Goal: Task Accomplishment & Management: Complete application form

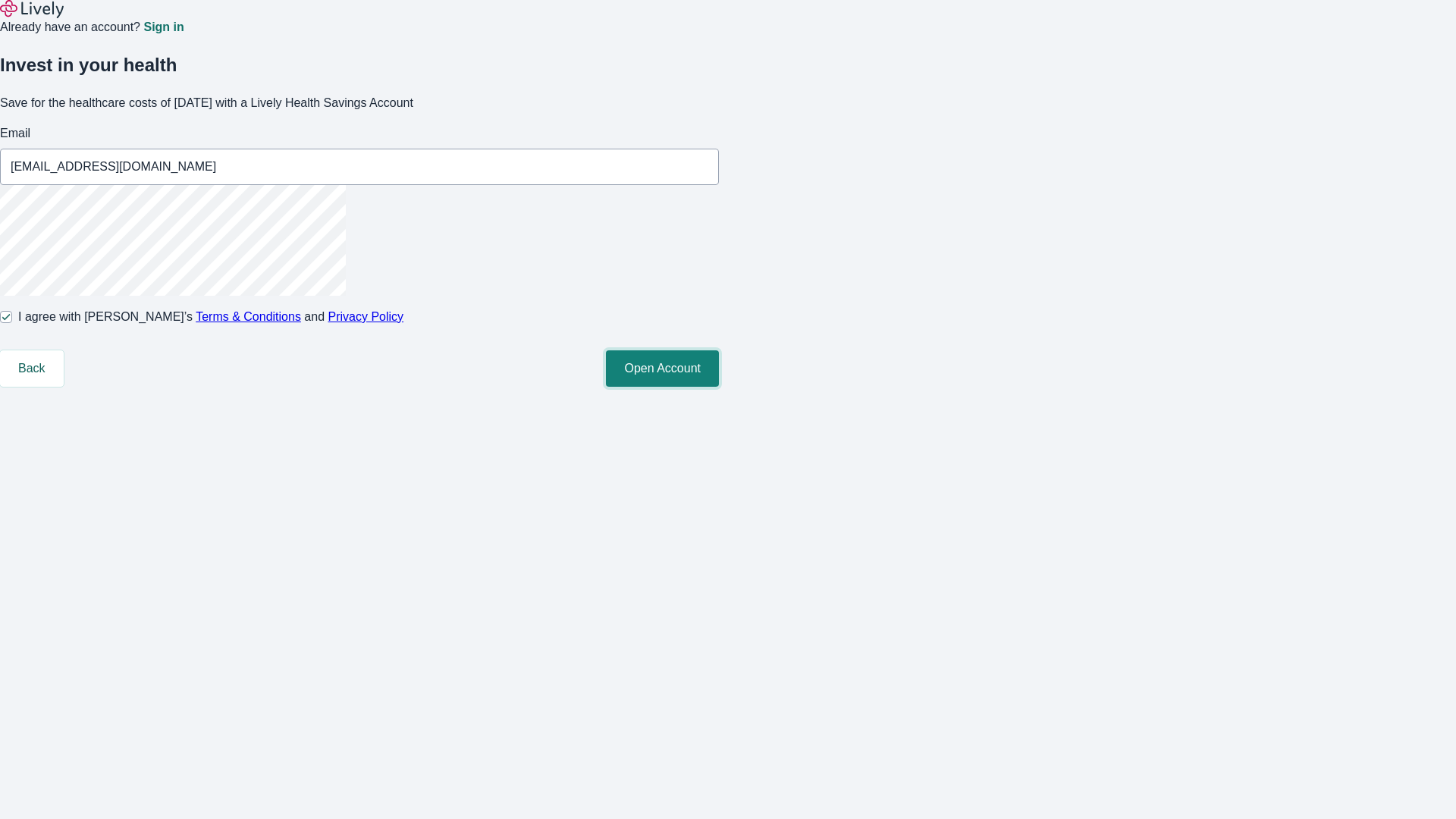
click at [719, 387] on button "Open Account" at bounding box center [662, 369] width 113 height 37
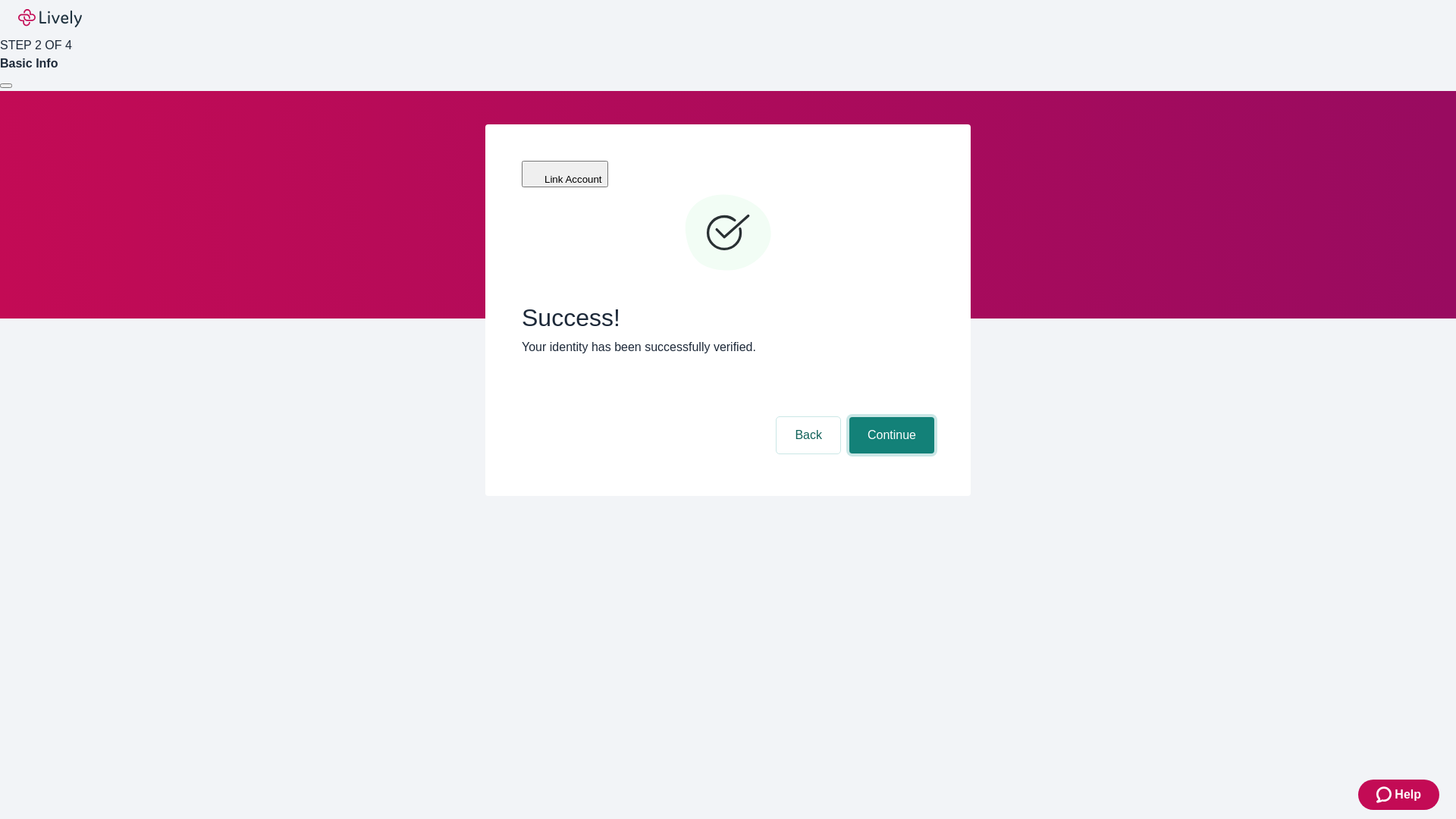
click at [890, 417] on button "Continue" at bounding box center [892, 435] width 85 height 37
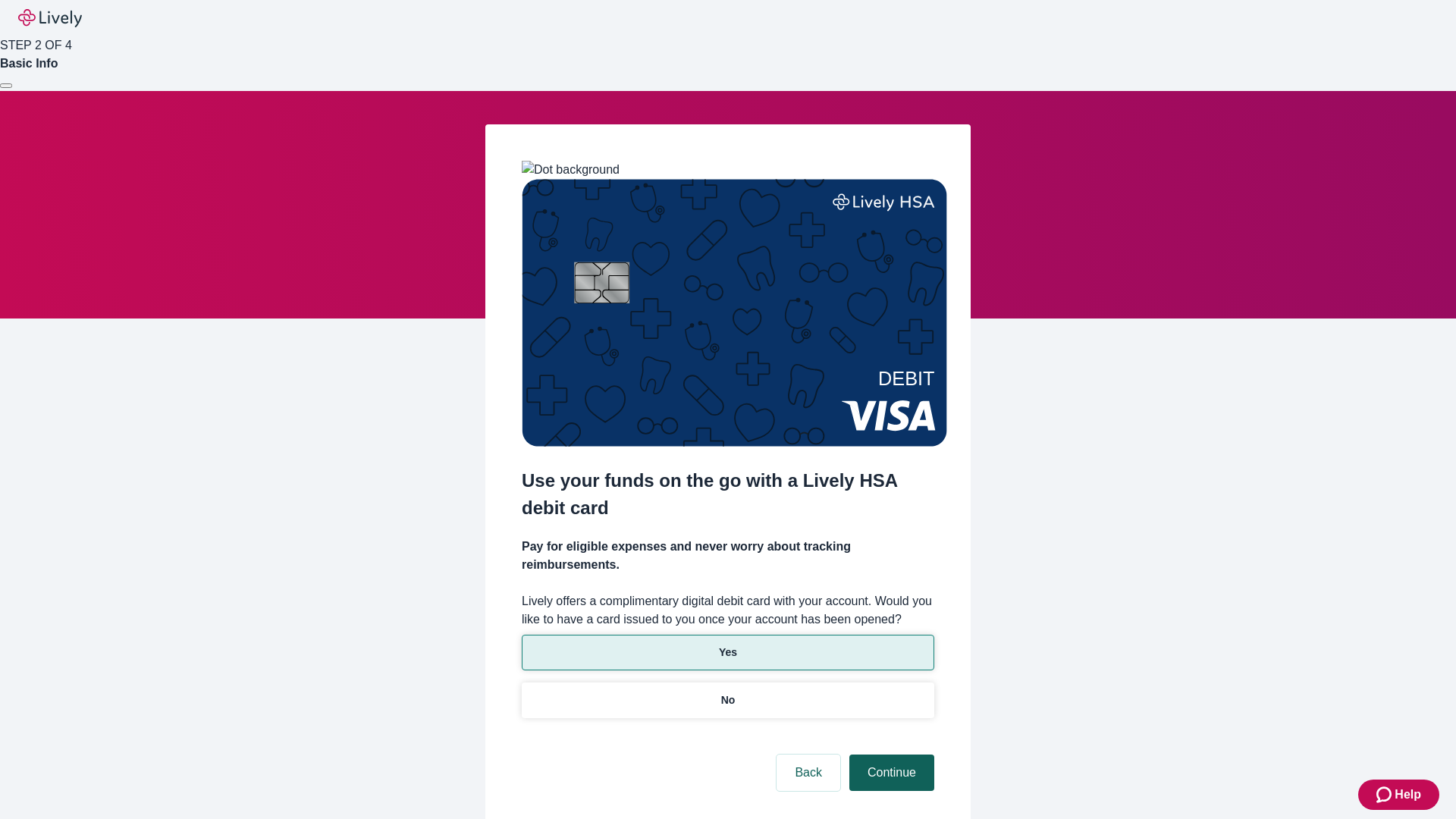
click at [728, 645] on p "Yes" at bounding box center [728, 653] width 18 height 16
click at [890, 754] on button "Continue" at bounding box center [892, 772] width 85 height 37
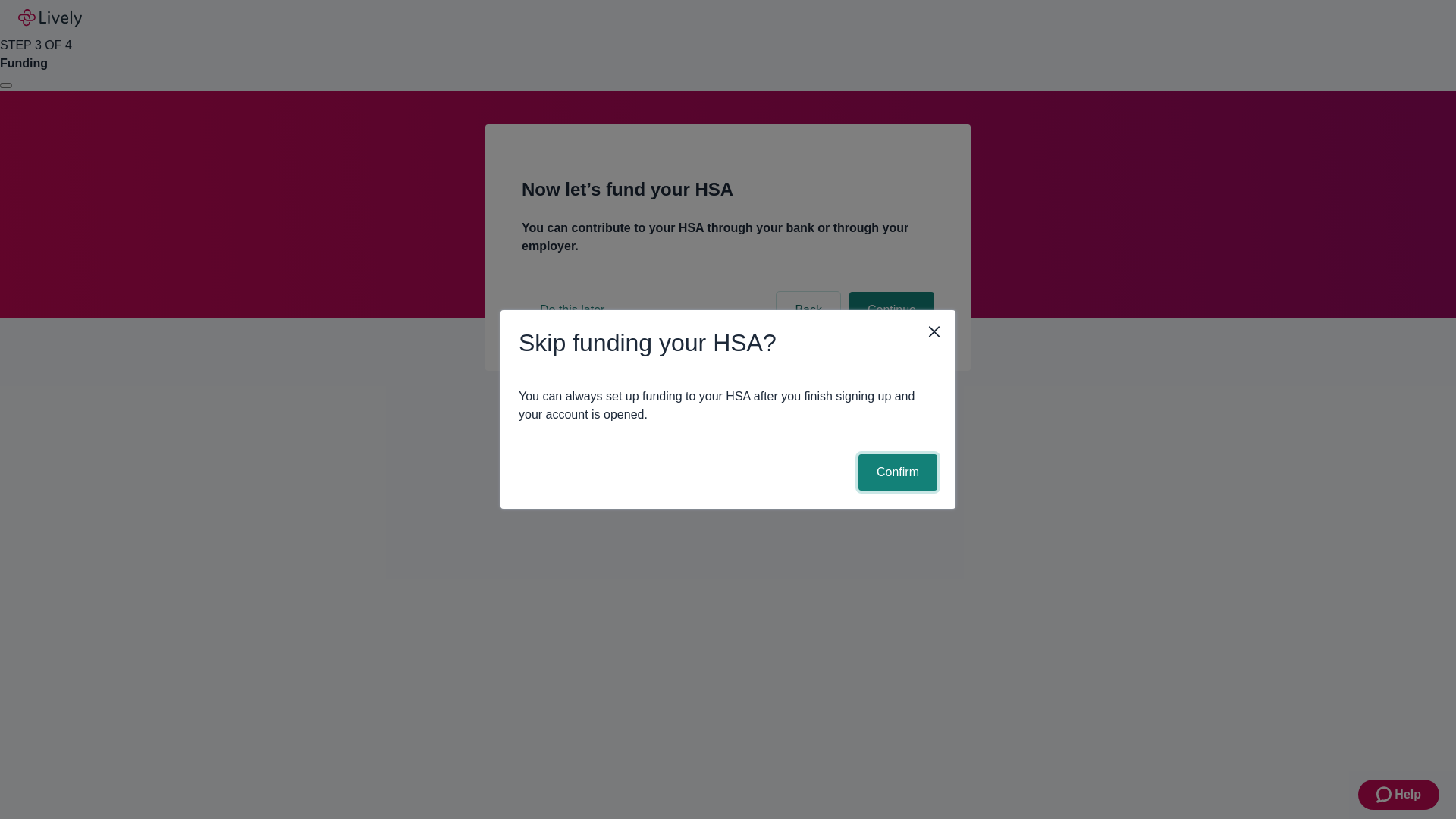
click at [895, 473] on button "Confirm" at bounding box center [898, 472] width 79 height 37
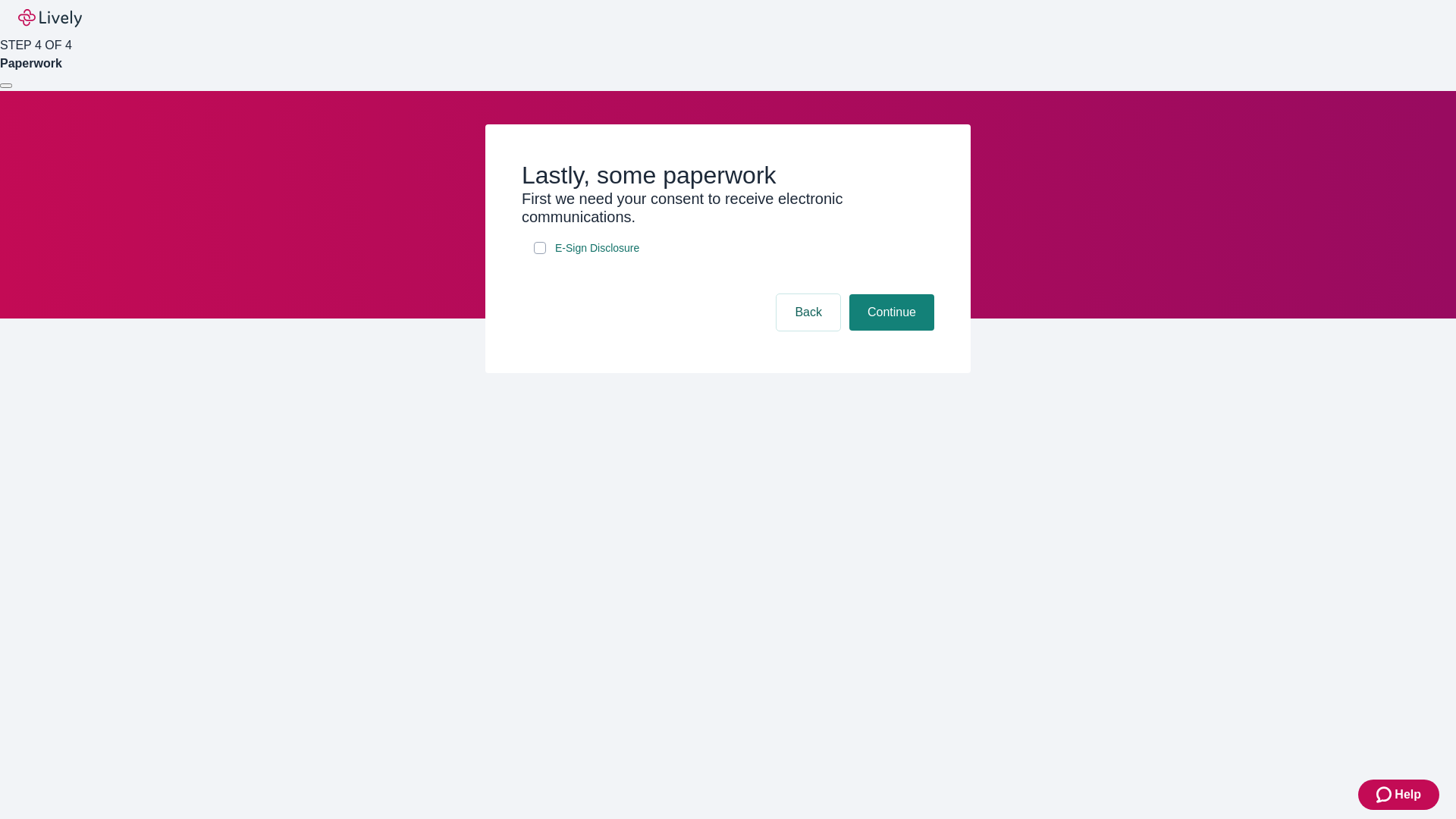
click at [540, 254] on input "E-Sign Disclosure" at bounding box center [540, 248] width 13 height 13
checkbox input "true"
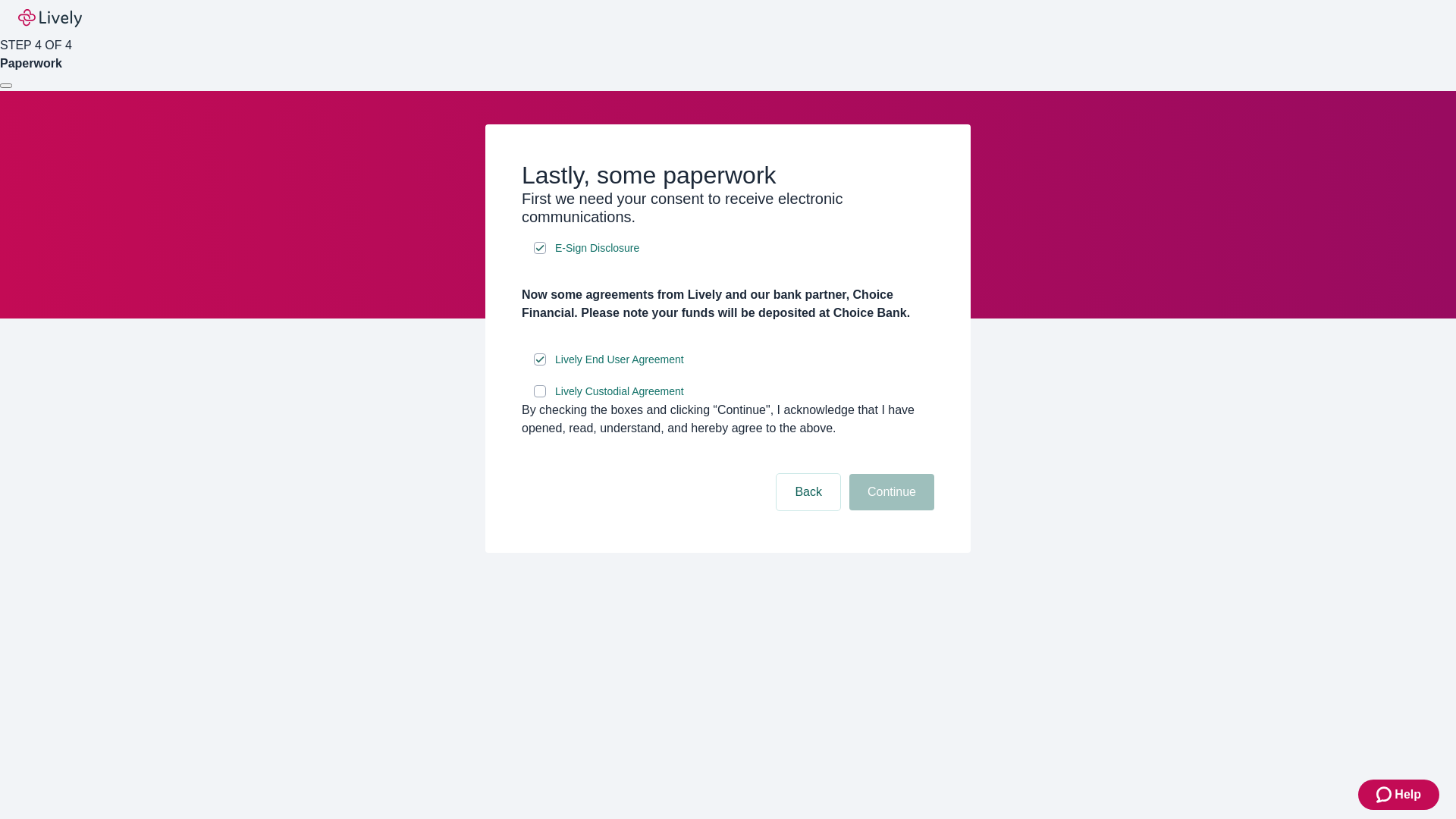
click at [540, 397] on input "Lively Custodial Agreement" at bounding box center [540, 391] width 13 height 13
checkbox input "true"
click at [890, 510] on button "Continue" at bounding box center [892, 492] width 85 height 37
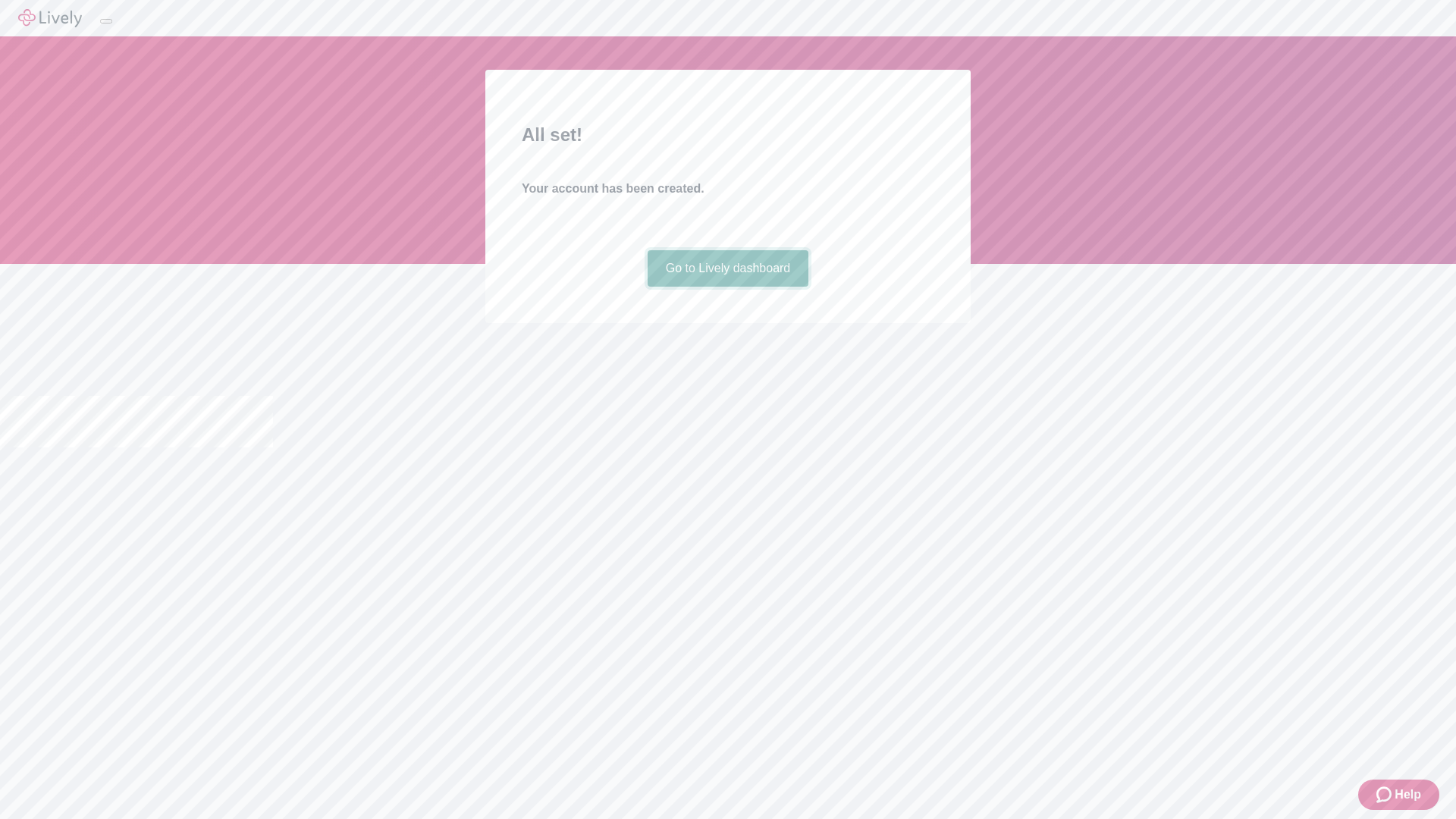
click at [728, 287] on link "Go to Lively dashboard" at bounding box center [728, 268] width 161 height 37
